Goal: Book appointment/travel/reservation

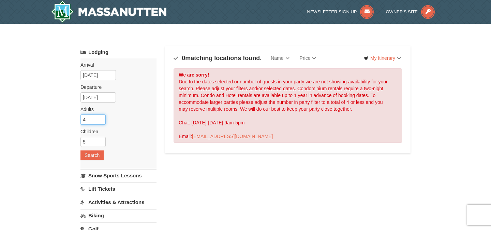
click at [102, 119] on input "4" at bounding box center [93, 119] width 25 height 10
click at [102, 121] on input "3" at bounding box center [93, 119] width 25 height 10
type input "2"
click at [102, 121] on input "2" at bounding box center [93, 119] width 25 height 10
click at [97, 134] on label "Children Please format dates MM/DD/YYYY" at bounding box center [116, 131] width 71 height 7
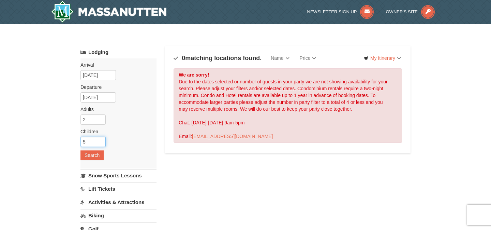
click at [97, 140] on input "5" at bounding box center [93, 141] width 25 height 10
click at [99, 142] on input "4" at bounding box center [93, 141] width 25 height 10
click at [99, 142] on input "3" at bounding box center [93, 141] width 25 height 10
type input "2"
click at [99, 142] on input "2" at bounding box center [93, 141] width 25 height 10
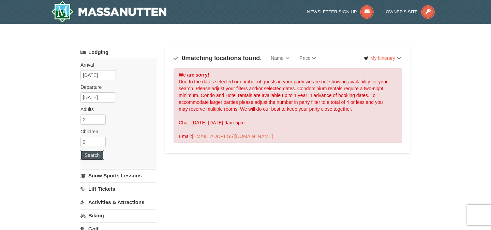
click at [96, 159] on button "Search" at bounding box center [92, 155] width 23 height 10
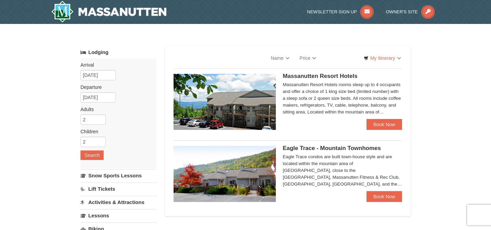
select select "9"
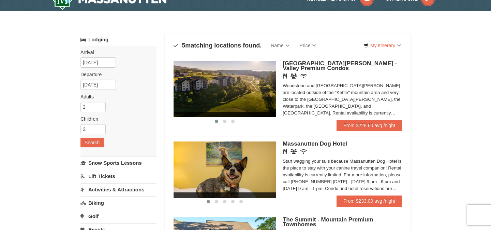
scroll to position [14, 0]
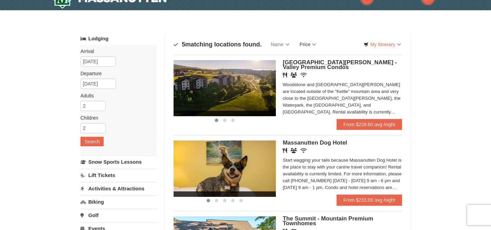
click at [304, 44] on link "Price" at bounding box center [308, 45] width 27 height 14
click at [311, 59] on link "Price (Low to High)" at bounding box center [322, 58] width 55 height 9
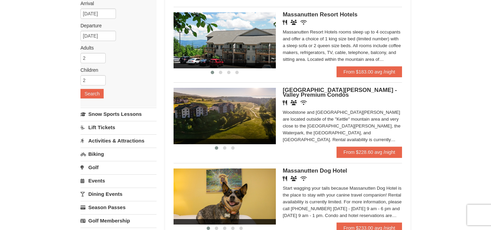
scroll to position [60, 0]
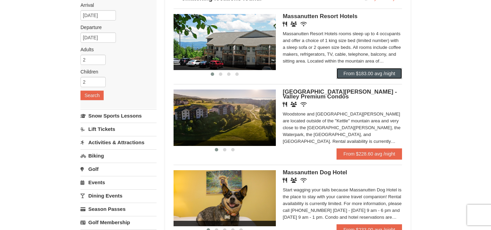
click at [372, 77] on link "From $183.00 avg /night" at bounding box center [370, 73] width 66 height 11
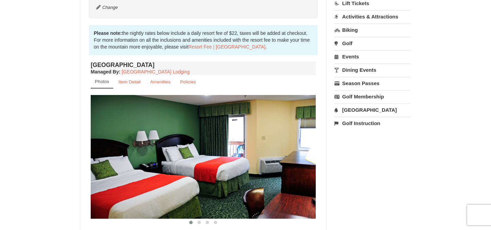
scroll to position [249, 0]
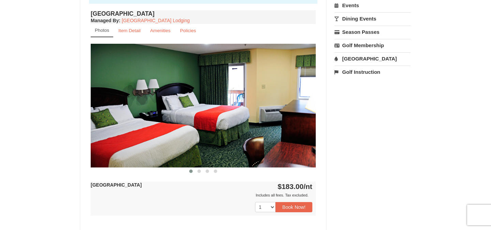
click at [241, 105] on img at bounding box center [203, 105] width 225 height 123
click at [200, 169] on span at bounding box center [199, 170] width 3 height 3
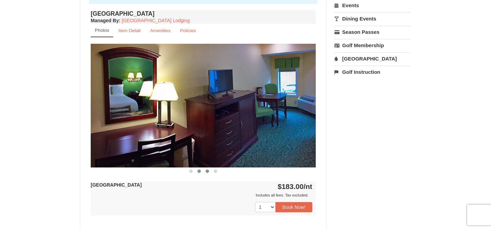
click at [209, 171] on button at bounding box center [207, 171] width 8 height 7
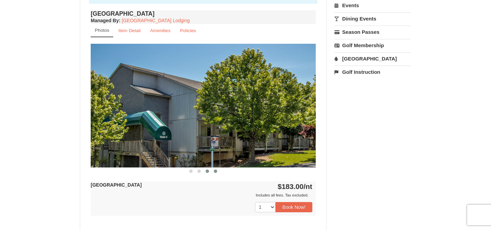
click at [212, 171] on button at bounding box center [216, 171] width 8 height 7
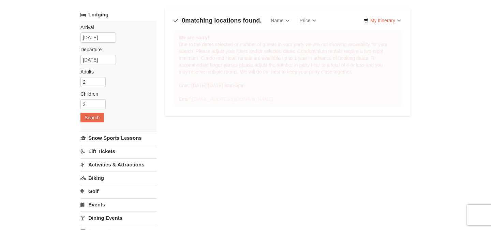
scroll to position [38, 0]
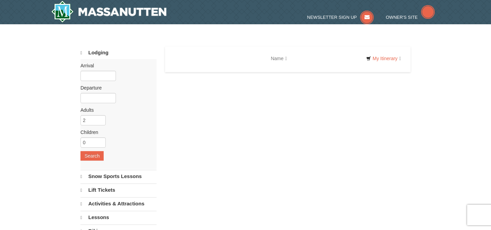
select select "9"
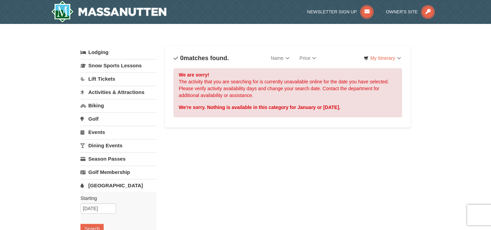
click at [106, 90] on link "Activities & Attractions" at bounding box center [119, 92] width 76 height 13
